Goal: Answer question/provide support

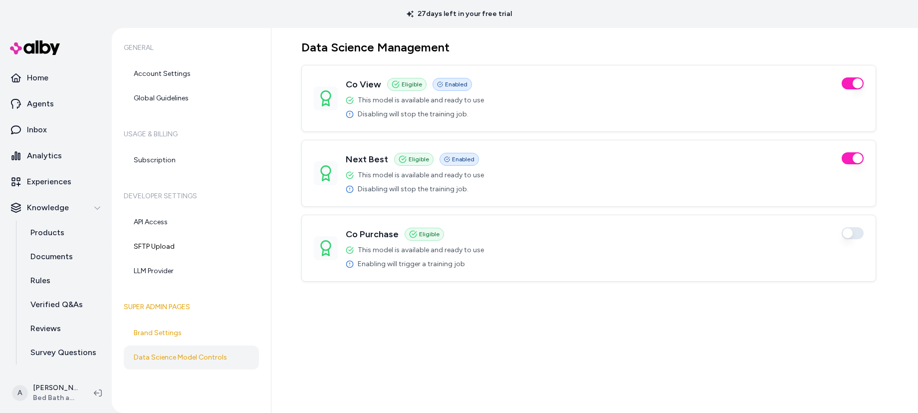
click at [349, 264] on icon at bounding box center [350, 264] width 8 height 8
click at [857, 234] on button "button" at bounding box center [852, 233] width 22 height 12
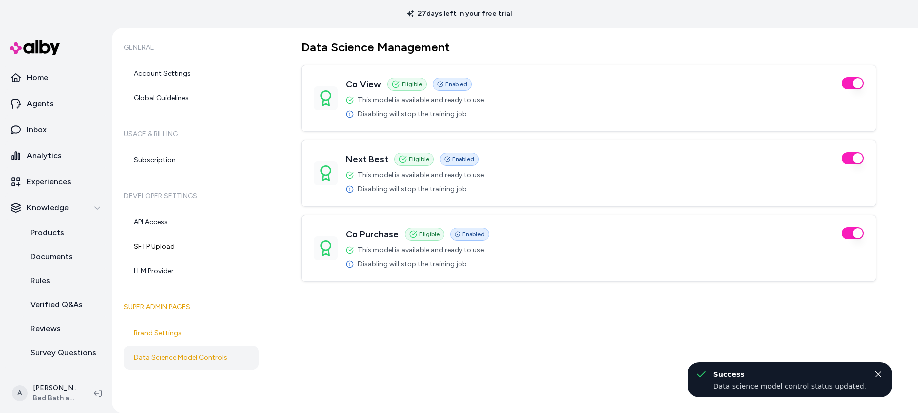
drag, startPoint x: 464, startPoint y: 323, endPoint x: 727, endPoint y: 307, distance: 263.4
click at [465, 323] on div "Data Science Management Co View Eligible Enabled This model is available and re…" at bounding box center [594, 220] width 646 height 385
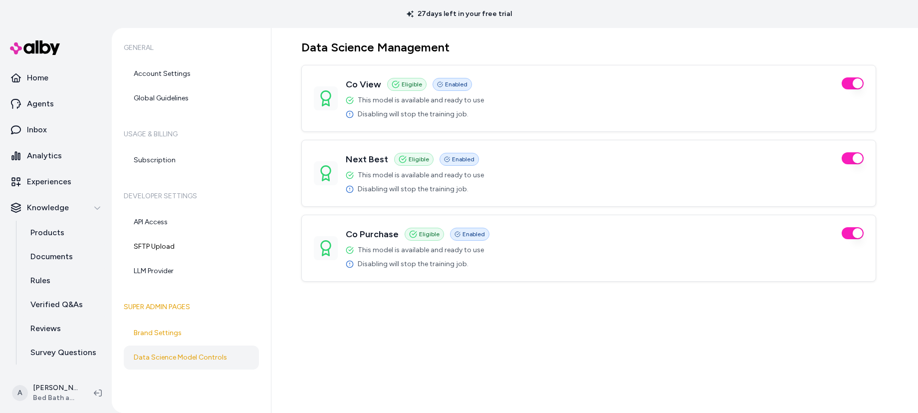
click at [579, 7] on div "27 days left in your free trial" at bounding box center [459, 14] width 918 height 28
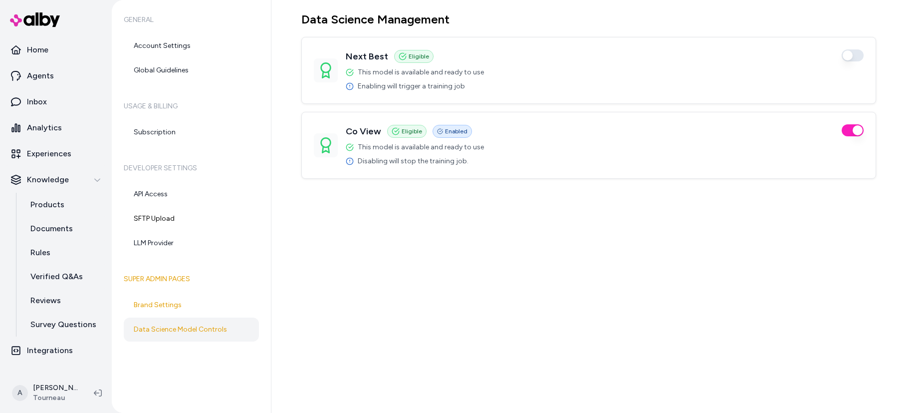
drag, startPoint x: 305, startPoint y: 21, endPoint x: 545, endPoint y: 247, distance: 328.9
click at [544, 250] on div "Data Science Management Next Best Eligible Enabled This model is available and …" at bounding box center [594, 206] width 646 height 413
click at [545, 247] on div "Data Science Management Next Best Eligible Enabled This model is available and …" at bounding box center [594, 206] width 646 height 413
drag, startPoint x: 485, startPoint y: 126, endPoint x: 516, endPoint y: 292, distance: 169.4
click at [515, 293] on div "Data Science Management Next Best Eligible Enabled This model is available and …" at bounding box center [594, 206] width 646 height 413
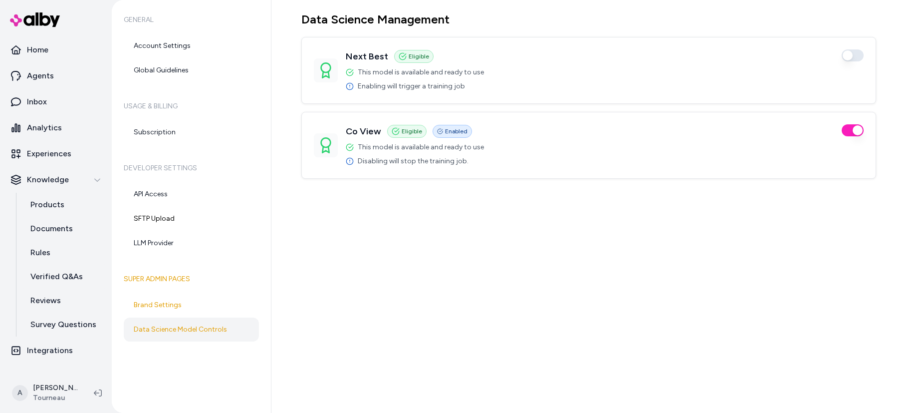
click at [524, 290] on div "Data Science Management Next Best Eligible Enabled This model is available and …" at bounding box center [594, 206] width 646 height 413
click at [584, 263] on div "Data Science Management Next Best Eligible Enabled This model is available and …" at bounding box center [594, 206] width 646 height 413
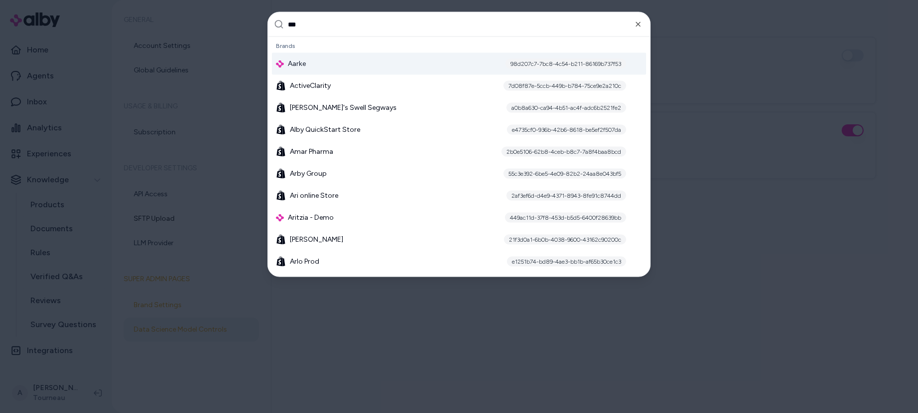
type input "****"
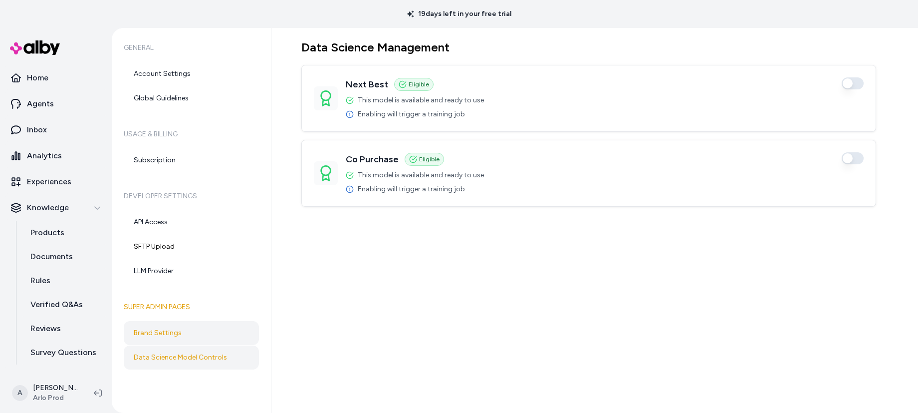
click at [192, 333] on link "Brand Settings" at bounding box center [191, 333] width 135 height 24
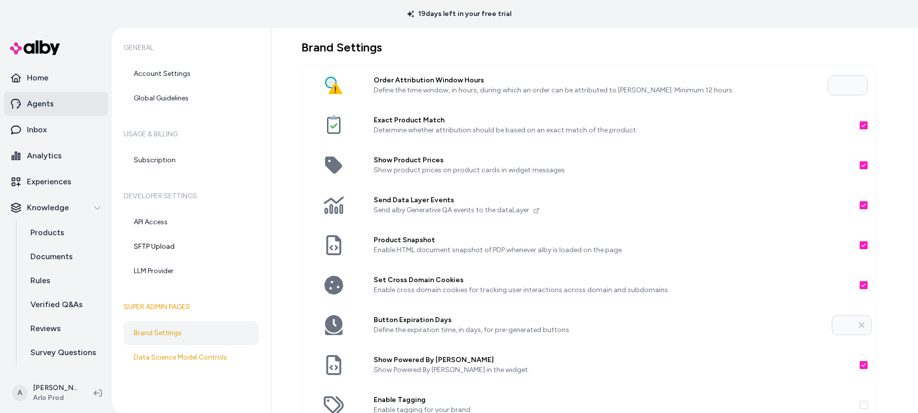
click at [52, 108] on link "Agents" at bounding box center [56, 104] width 104 height 24
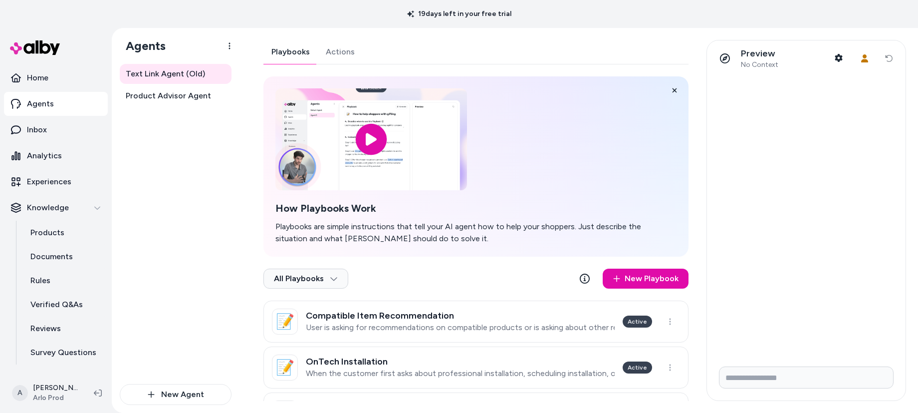
click at [356, 56] on link "Actions" at bounding box center [340, 52] width 45 height 24
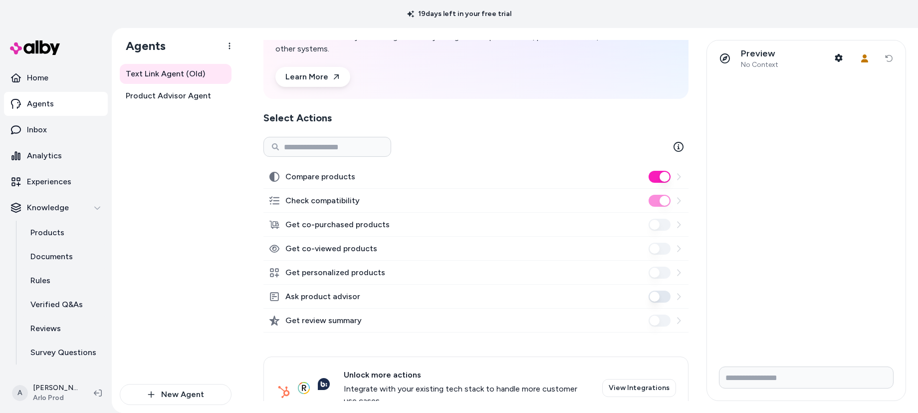
scroll to position [106, 0]
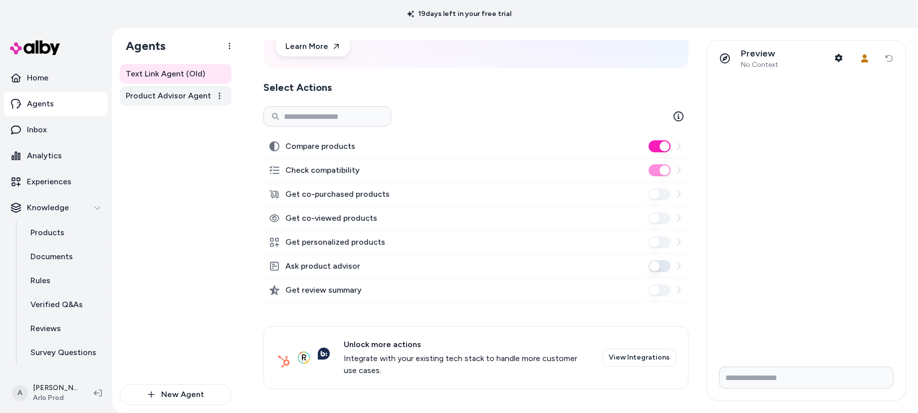
click at [177, 95] on span "Product Advisor Agent" at bounding box center [168, 96] width 85 height 12
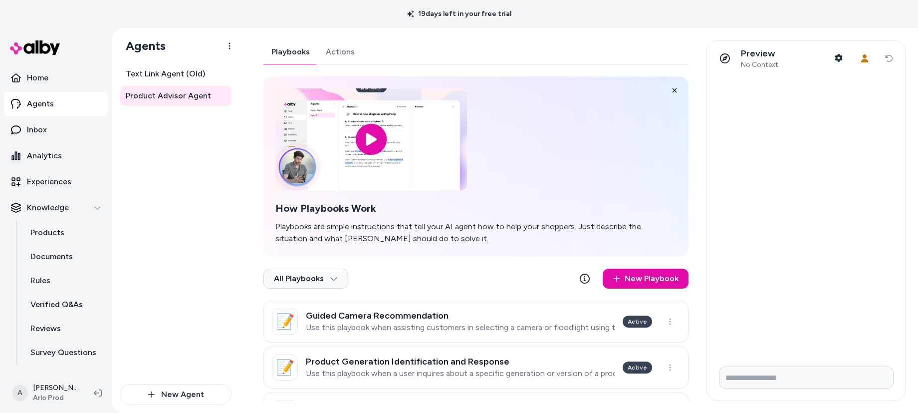
click at [345, 53] on link "Actions" at bounding box center [340, 52] width 45 height 24
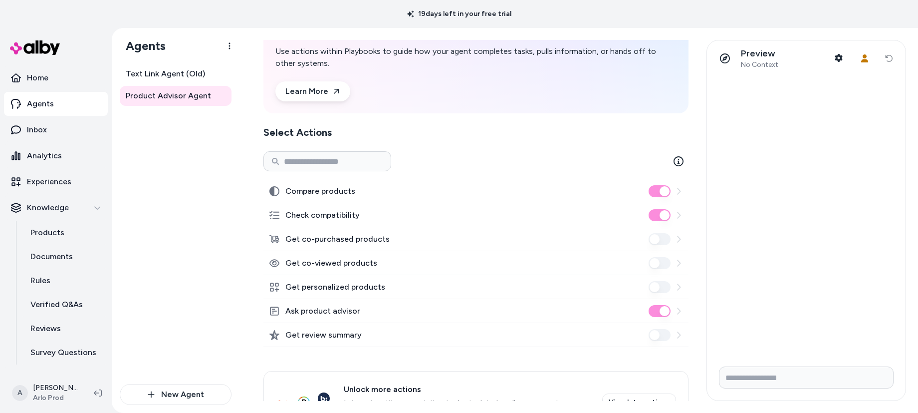
scroll to position [106, 0]
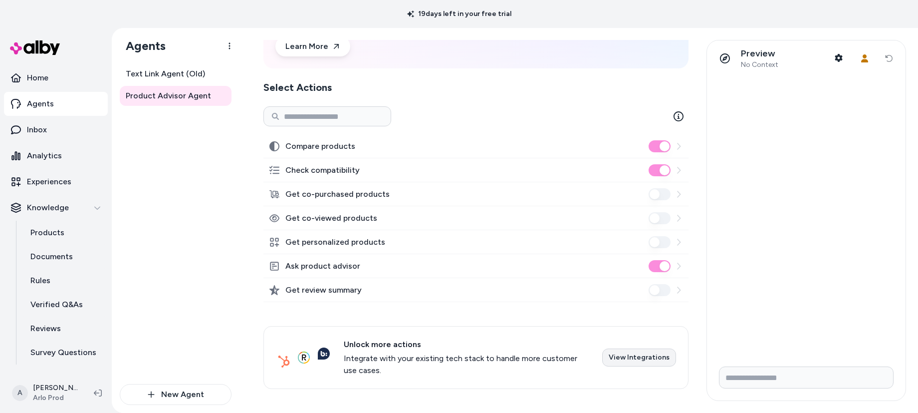
click at [648, 355] on link "View Integrations" at bounding box center [639, 357] width 74 height 18
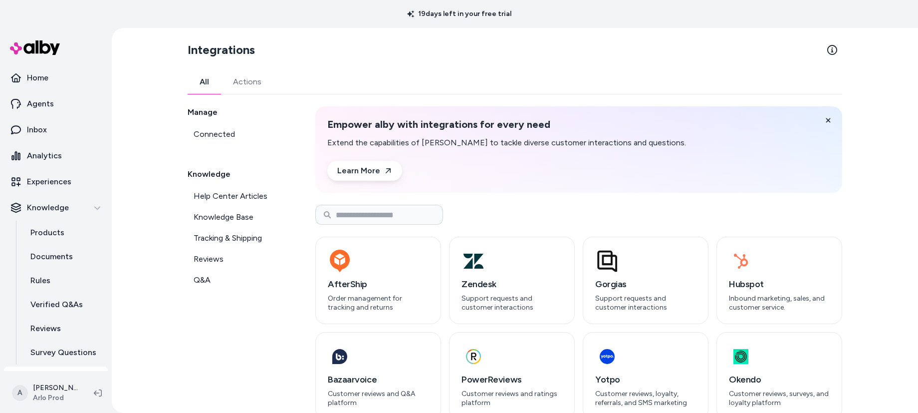
click at [243, 77] on link "Actions" at bounding box center [247, 82] width 52 height 24
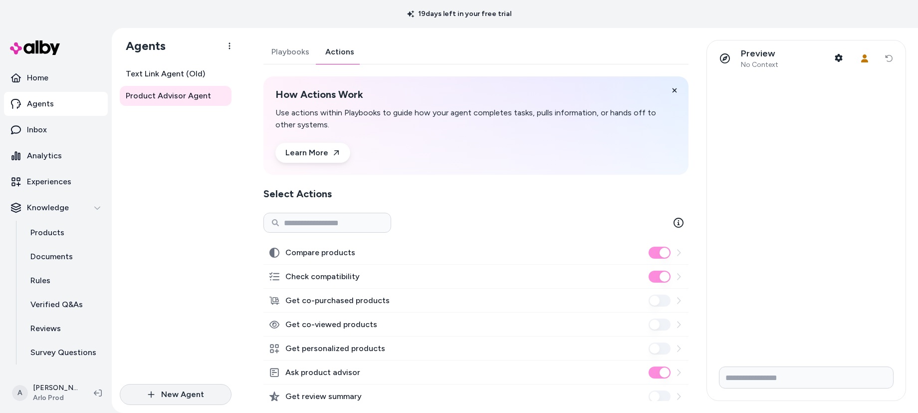
click at [195, 392] on button "New Agent" at bounding box center [176, 394] width 112 height 21
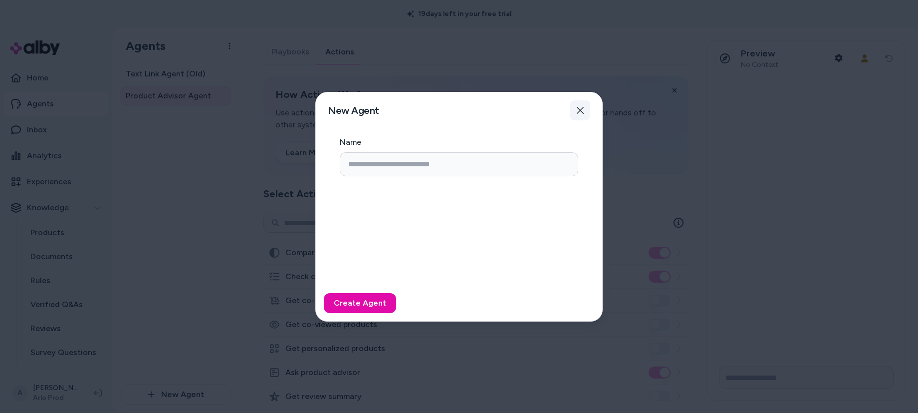
click at [581, 113] on icon "button" at bounding box center [580, 110] width 8 height 8
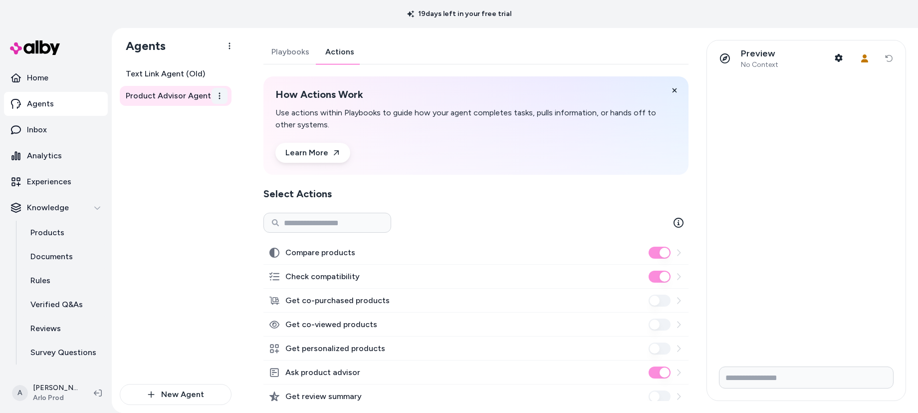
click at [218, 97] on html "19 days left in your free trial Home Agents Inbox Analytics Experiences Knowled…" at bounding box center [459, 206] width 918 height 413
click at [196, 215] on html "19 days left in your free trial Home Agents Inbox Analytics Experiences Knowled…" at bounding box center [459, 206] width 918 height 413
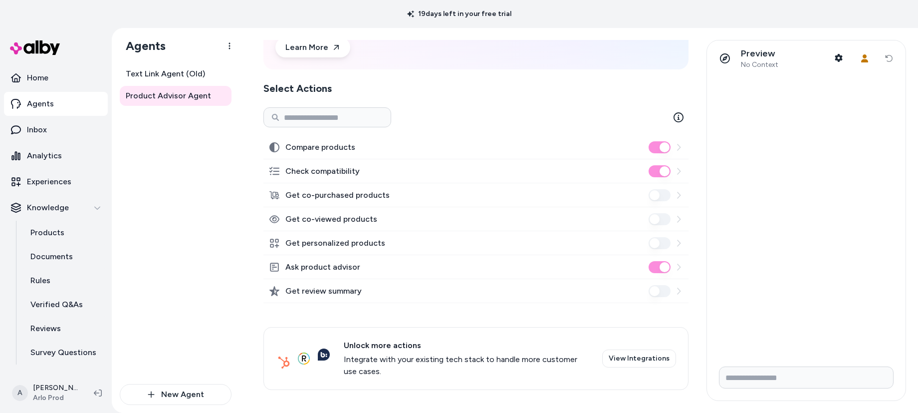
scroll to position [106, 0]
click at [58, 303] on p "Verified Q&As" at bounding box center [56, 304] width 52 height 12
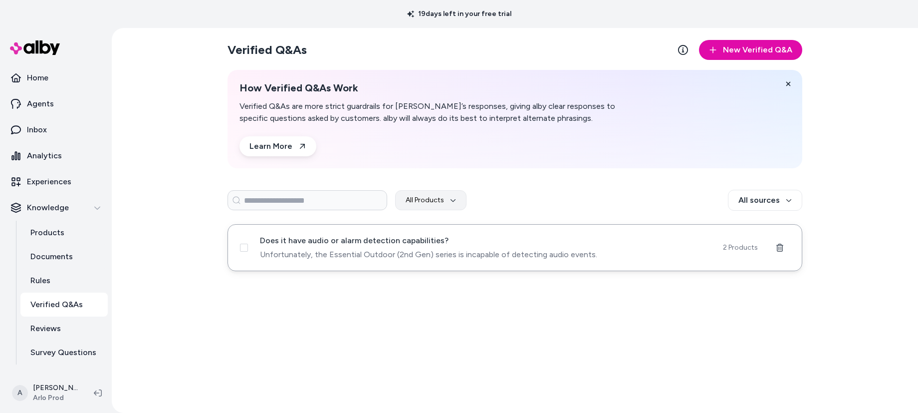
click at [463, 251] on span "Unfortunately, the Essential Outdoor (2nd Gen) series is incapable of detecting…" at bounding box center [485, 254] width 451 height 12
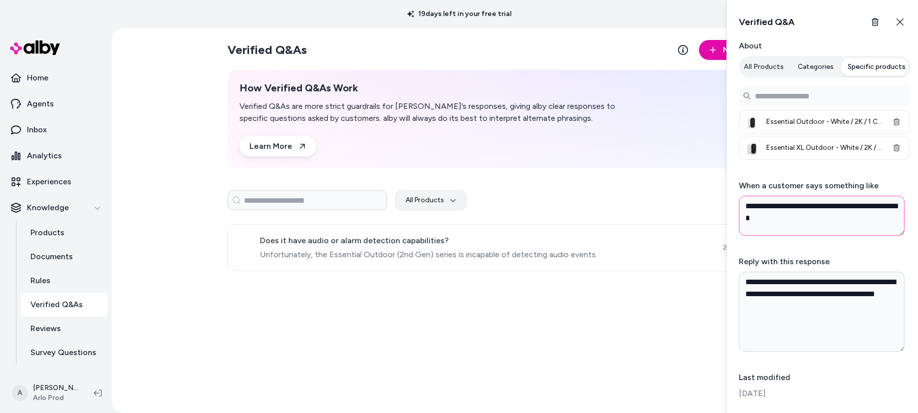
drag, startPoint x: 746, startPoint y: 207, endPoint x: 790, endPoint y: 220, distance: 45.4
click at [790, 220] on textarea "**********" at bounding box center [822, 216] width 166 height 40
click at [772, 282] on textarea "**********" at bounding box center [822, 311] width 166 height 80
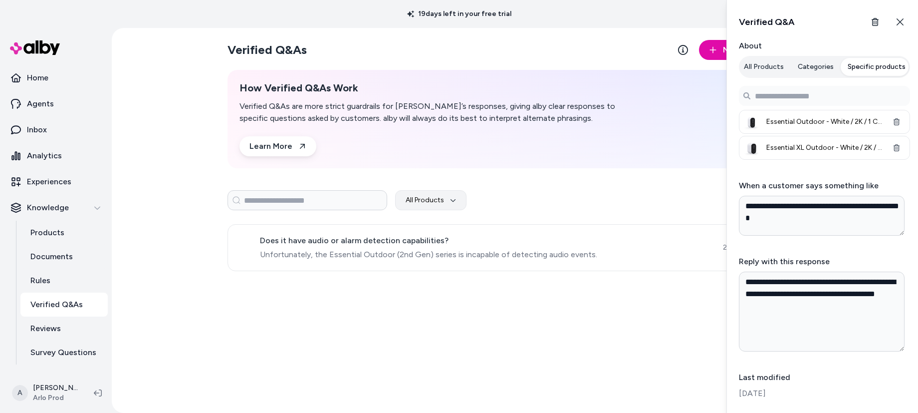
type textarea "*"
click at [592, 330] on div "Verified Q&As New Verified Q&A How Verified Q&As Work Verified Q&As are more st…" at bounding box center [515, 220] width 638 height 385
